Goal: Task Accomplishment & Management: Manage account settings

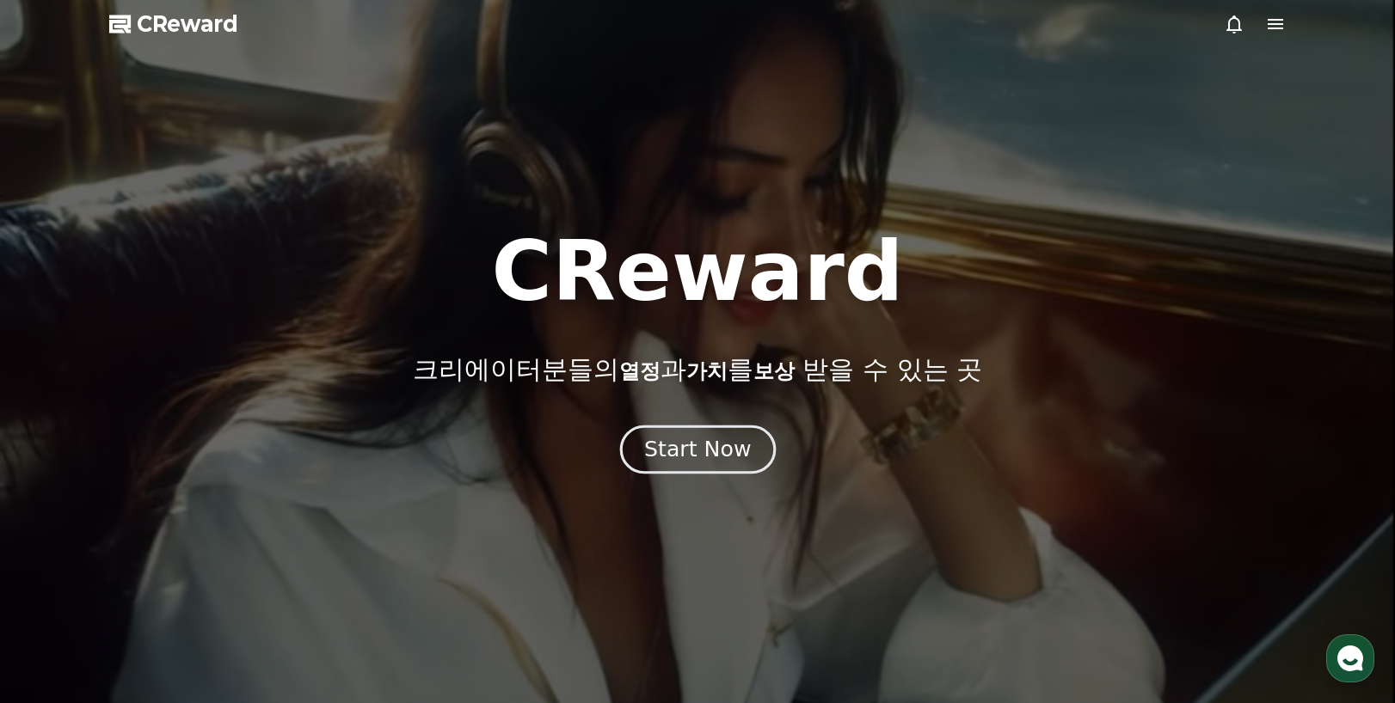
click at [708, 452] on div "Start Now" at bounding box center [697, 449] width 107 height 29
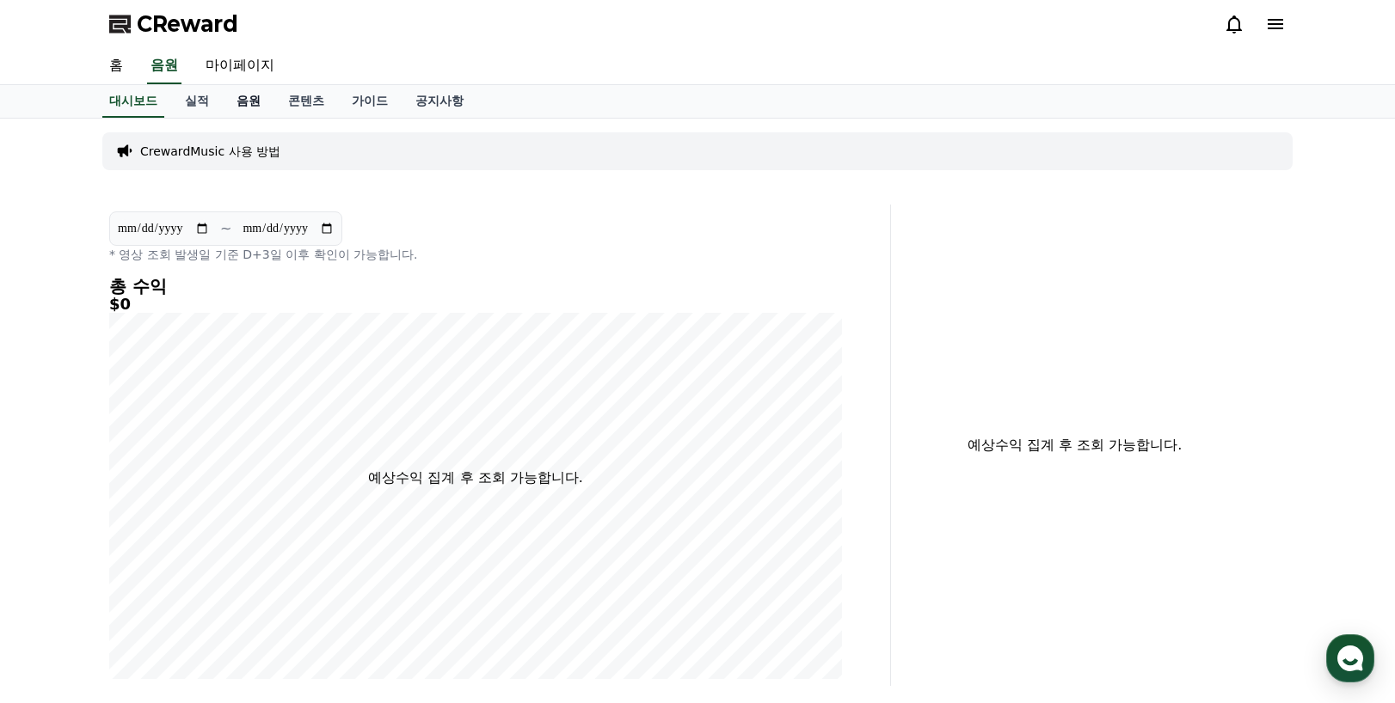
click at [249, 100] on link "음원" at bounding box center [249, 101] width 52 height 33
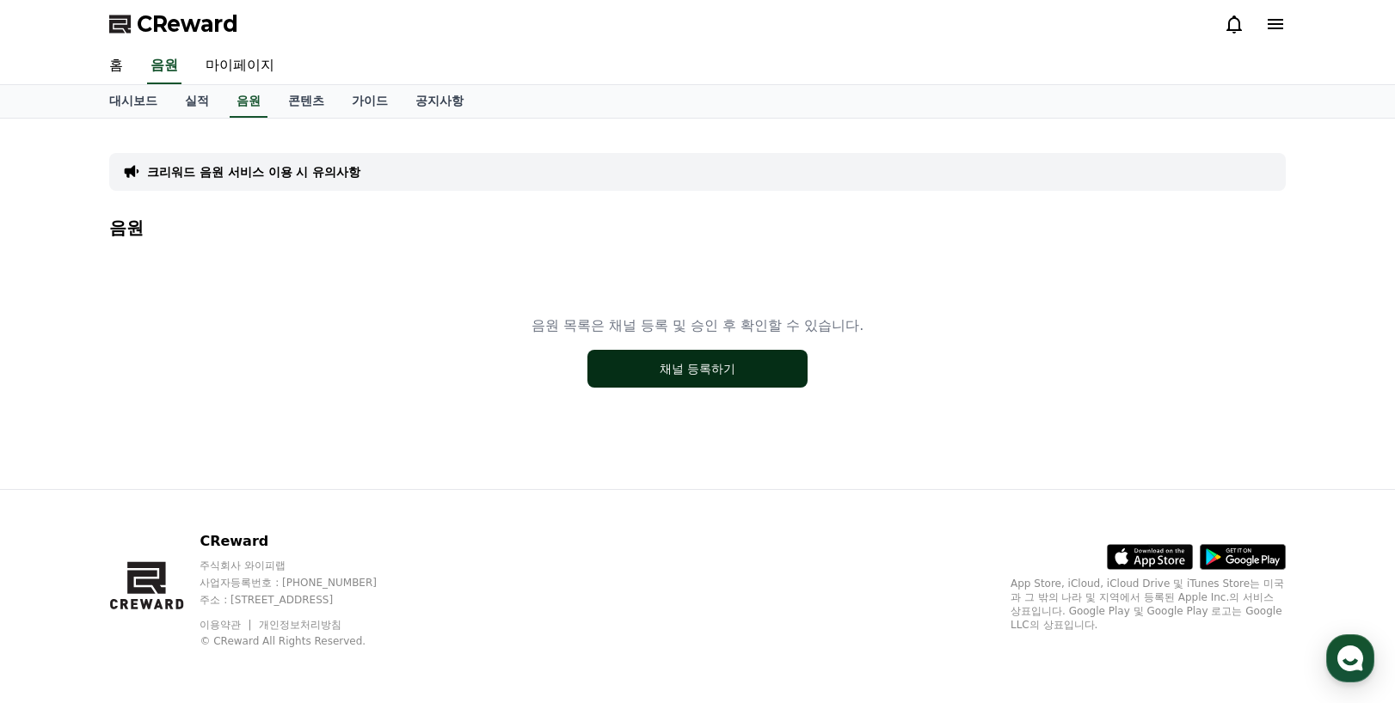
click at [703, 373] on button "채널 등록하기" at bounding box center [697, 369] width 220 height 38
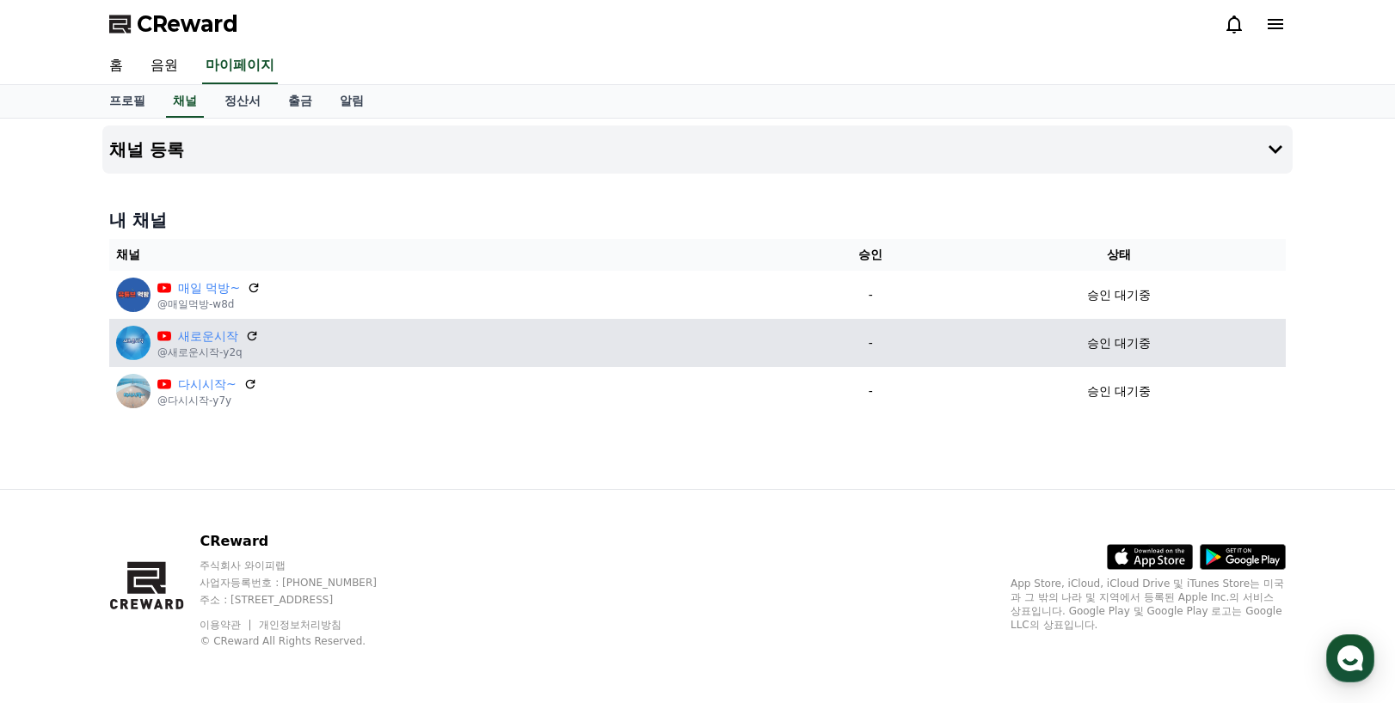
click at [666, 354] on div "새로운시작 @새로운시작-y2q" at bounding box center [449, 343] width 666 height 34
